Goal: Communication & Community: Answer question/provide support

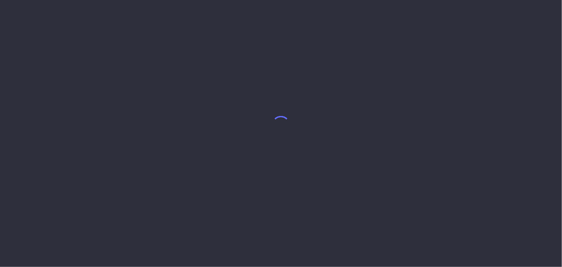
select select "7"
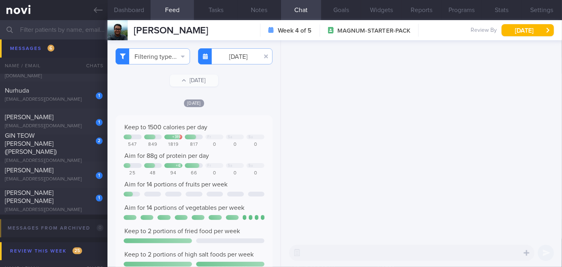
scroll to position [2355, 0]
click at [51, 169] on div "[PERSON_NAME]" at bounding box center [53, 171] width 96 height 8
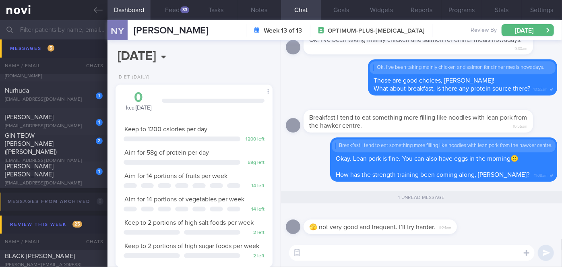
click at [324, 246] on textarea at bounding box center [411, 253] width 245 height 16
type textarea "Okay, yeah x2/week will be helpful for your muscle mass!💪💪"
click at [546, 250] on button "submit" at bounding box center [545, 253] width 16 height 16
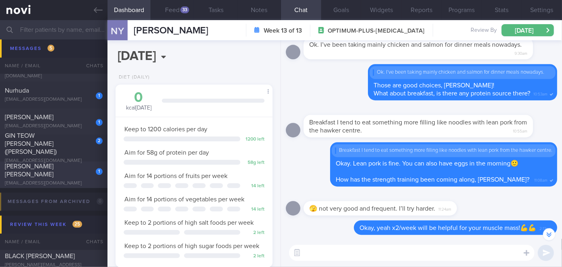
click at [74, 174] on div "[PERSON_NAME] [PERSON_NAME]" at bounding box center [53, 171] width 96 height 16
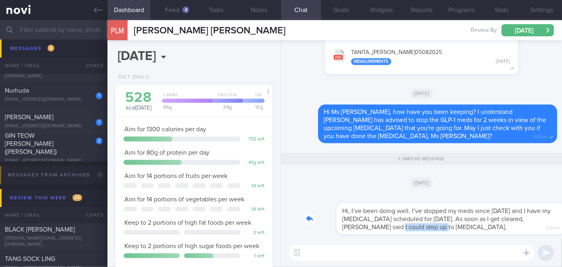
drag, startPoint x: 332, startPoint y: 231, endPoint x: 413, endPoint y: 235, distance: 81.0
click at [413, 235] on div "Hi, I’ve been doing well. I’ve stopped my meds since [DATE] and I have my [MEDI…" at bounding box center [421, 216] width 271 height 45
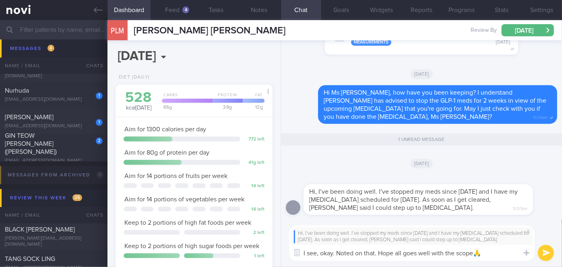
type textarea "I see, okay. Noted on that. Hope all goes well with the scope🙏"
click at [547, 252] on button "submit" at bounding box center [545, 253] width 16 height 16
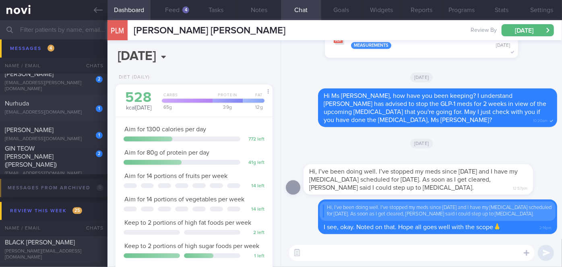
scroll to position [2341, 0]
click at [80, 172] on div "[EMAIL_ADDRESS][DOMAIN_NAME]" at bounding box center [54, 175] width 98 height 6
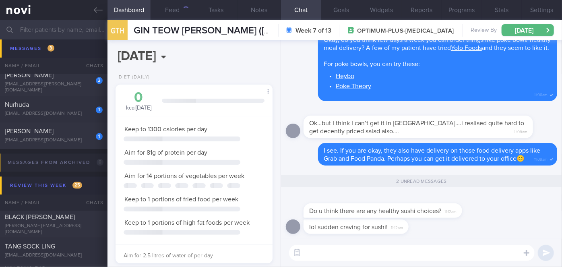
click at [335, 248] on textarea at bounding box center [411, 253] width 245 height 16
click at [332, 251] on textarea at bounding box center [411, 253] width 245 height 16
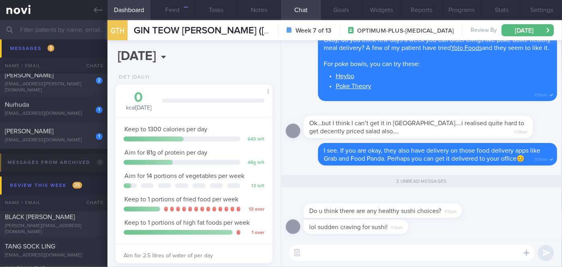
scroll to position [80, 137]
click at [334, 253] on textarea at bounding box center [411, 253] width 245 height 16
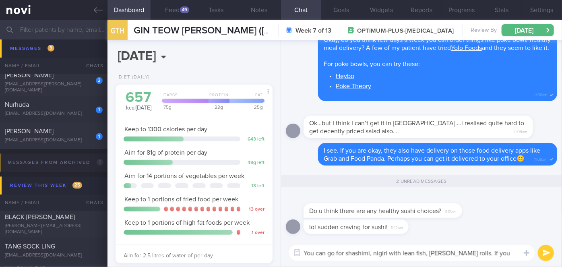
scroll to position [0, 0]
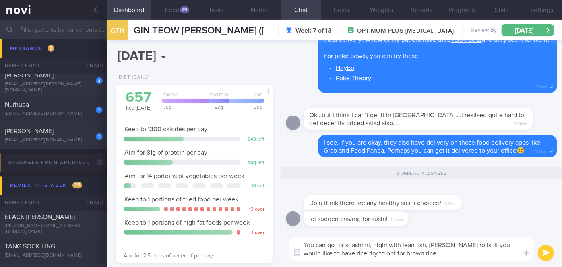
type textarea "You can go for shashimi, nigiri with lean fish, [PERSON_NAME] rolls. If you wou…"
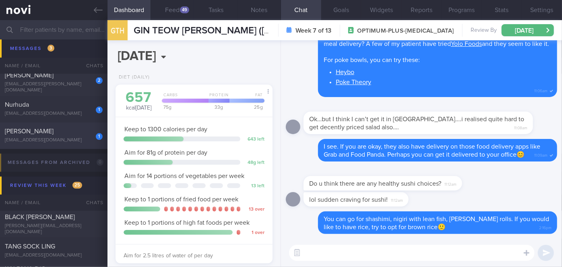
click at [70, 141] on div "[EMAIL_ADDRESS][DOMAIN_NAME]" at bounding box center [54, 141] width 98 height 6
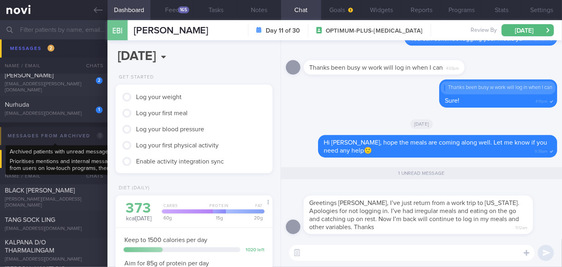
scroll to position [70, 140]
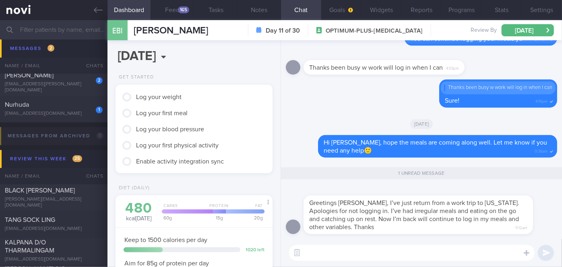
click at [328, 255] on textarea at bounding box center [411, 253] width 245 height 16
type textarea "Sure, thank you, [PERSON_NAME]. I'll follow up with you soon"
click at [544, 252] on button "submit" at bounding box center [545, 253] width 16 height 16
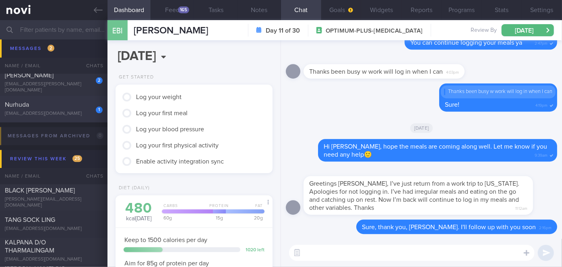
click at [74, 106] on div "Nurhuda" at bounding box center [53, 105] width 96 height 8
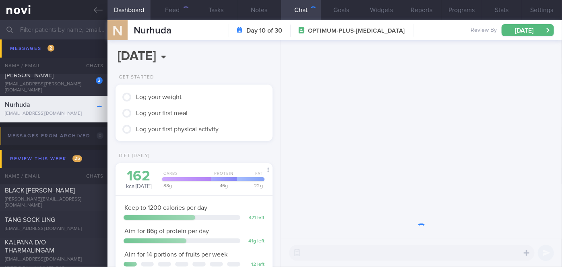
scroll to position [80, 137]
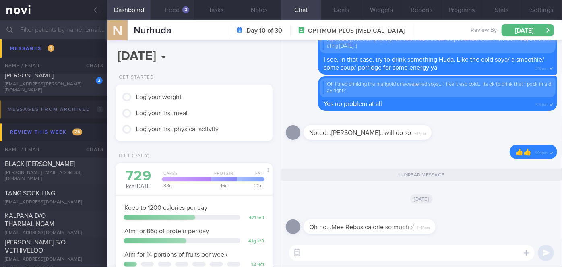
click at [172, 6] on button "Feed 3" at bounding box center [171, 10] width 43 height 20
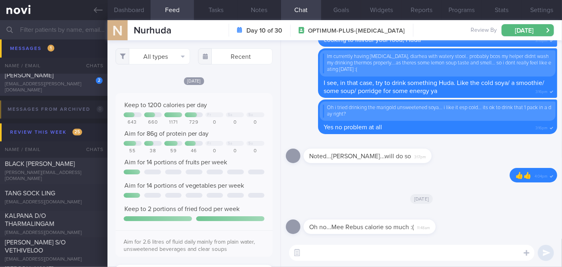
click at [70, 80] on div "[PERSON_NAME]" at bounding box center [53, 76] width 96 height 8
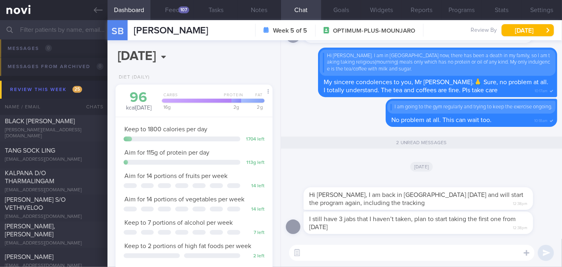
scroll to position [80, 137]
click at [342, 249] on textarea at bounding box center [411, 253] width 245 height 16
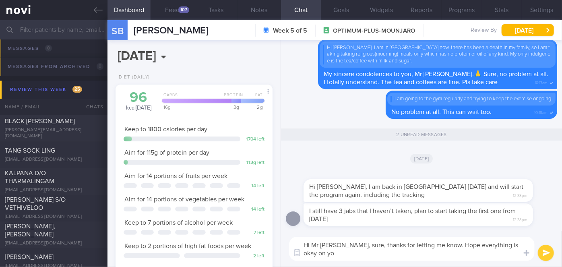
scroll to position [0, 0]
type textarea "Hi Mr [PERSON_NAME], sure, thanks for letting me know. Hope everything is okay …"
click at [549, 254] on button "submit" at bounding box center [545, 253] width 16 height 16
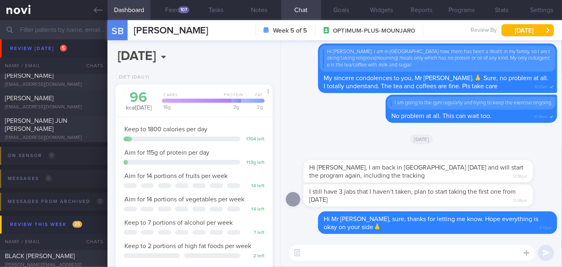
scroll to position [2205, 0]
